Goal: Transaction & Acquisition: Purchase product/service

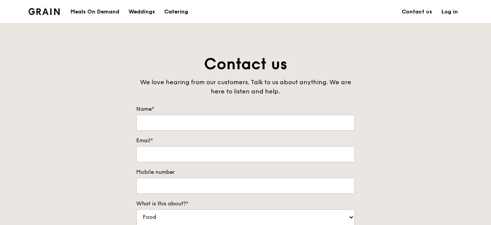
click at [178, 13] on div "Catering" at bounding box center [176, 11] width 24 height 23
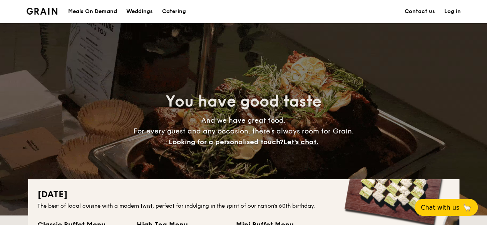
click at [100, 12] on div "Meals On Demand" at bounding box center [92, 11] width 49 height 23
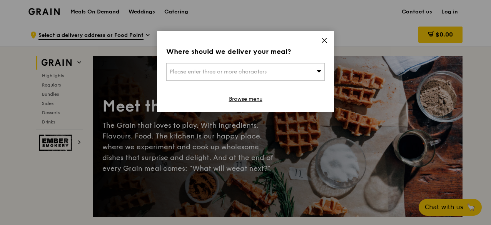
click at [326, 38] on icon at bounding box center [324, 40] width 7 height 7
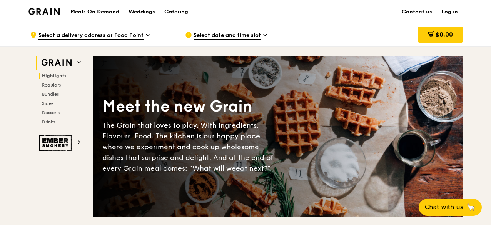
click at [56, 74] on span "Highlights" at bounding box center [54, 75] width 25 height 5
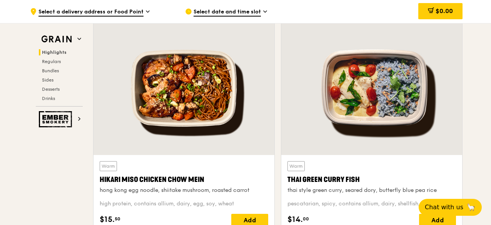
scroll to position [256, 0]
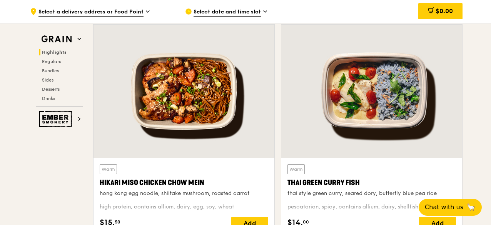
click at [261, 11] on div "Select date and time slot" at bounding box center [256, 11] width 143 height 23
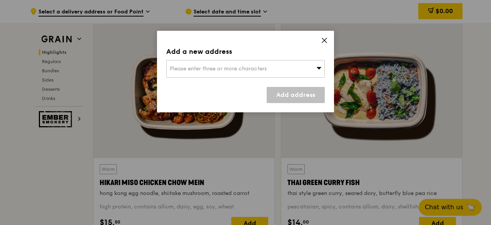
click at [295, 67] on div "Please enter three or more characters" at bounding box center [245, 69] width 159 height 18
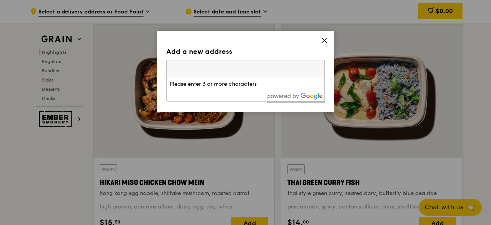
click at [324, 41] on icon at bounding box center [324, 40] width 5 height 5
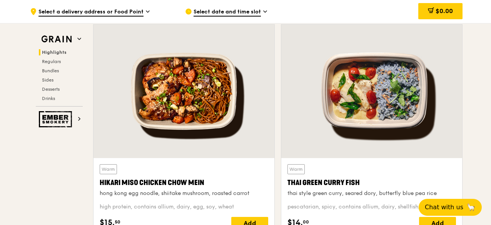
click at [242, 10] on span "Select date and time slot" at bounding box center [227, 12] width 67 height 8
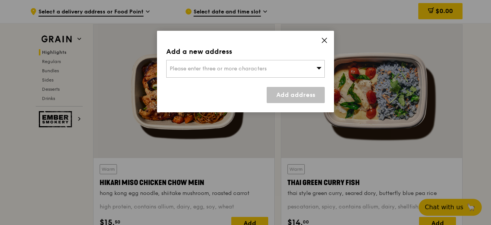
click at [283, 70] on div "Please enter three or more characters" at bounding box center [245, 69] width 159 height 18
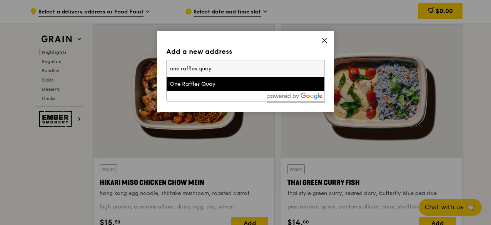
type input "one raffles quay"
click at [222, 84] on div "One Raffles Quay" at bounding box center [227, 84] width 114 height 8
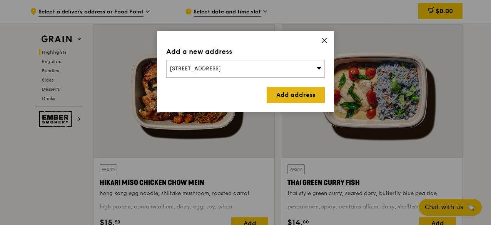
click at [310, 94] on link "Add address" at bounding box center [296, 95] width 58 height 16
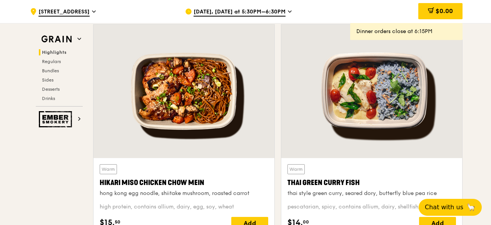
click at [280, 10] on span "Aug 18, Today at 5:30PM–6:30PM" at bounding box center [240, 12] width 92 height 8
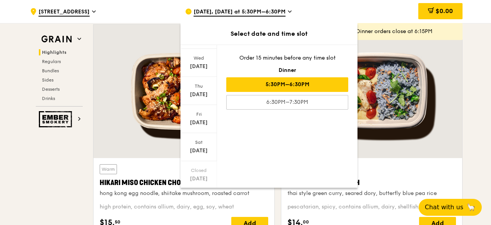
scroll to position [92, 0]
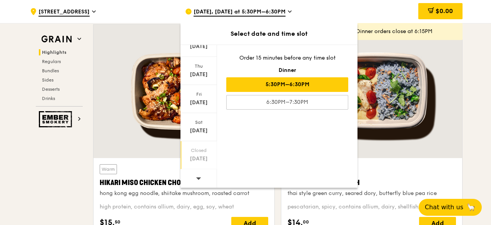
click at [197, 156] on div "Aug 24" at bounding box center [199, 159] width 34 height 8
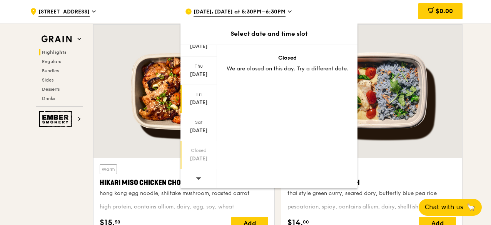
click at [202, 101] on div "Aug 22" at bounding box center [199, 103] width 34 height 8
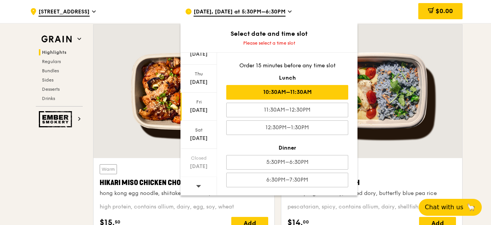
click at [304, 96] on div "10:30AM–11:30AM" at bounding box center [287, 92] width 122 height 15
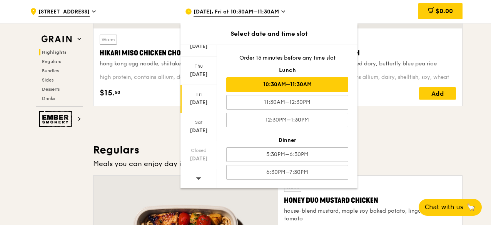
scroll to position [410, 0]
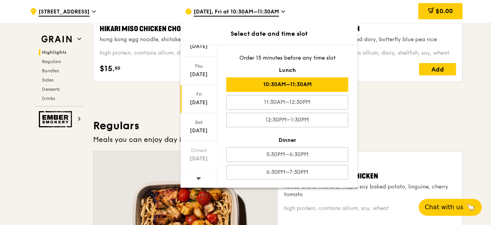
click at [438, 126] on h3 "Regulars" at bounding box center [277, 126] width 369 height 14
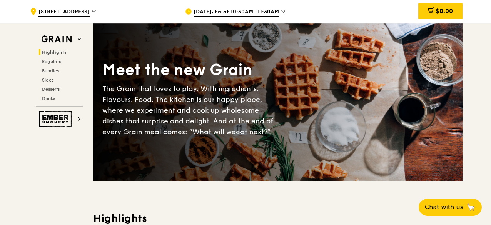
scroll to position [25, 0]
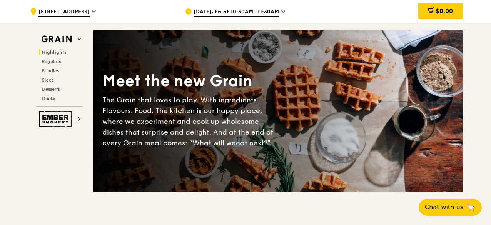
drag, startPoint x: 58, startPoint y: 50, endPoint x: 20, endPoint y: 43, distance: 38.7
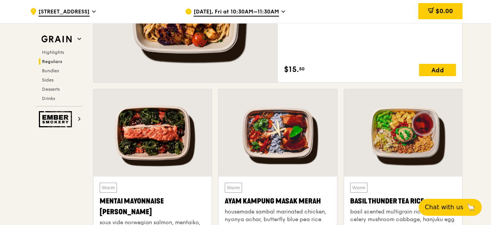
scroll to position [693, 0]
